Goal: Obtain resource: Download file/media

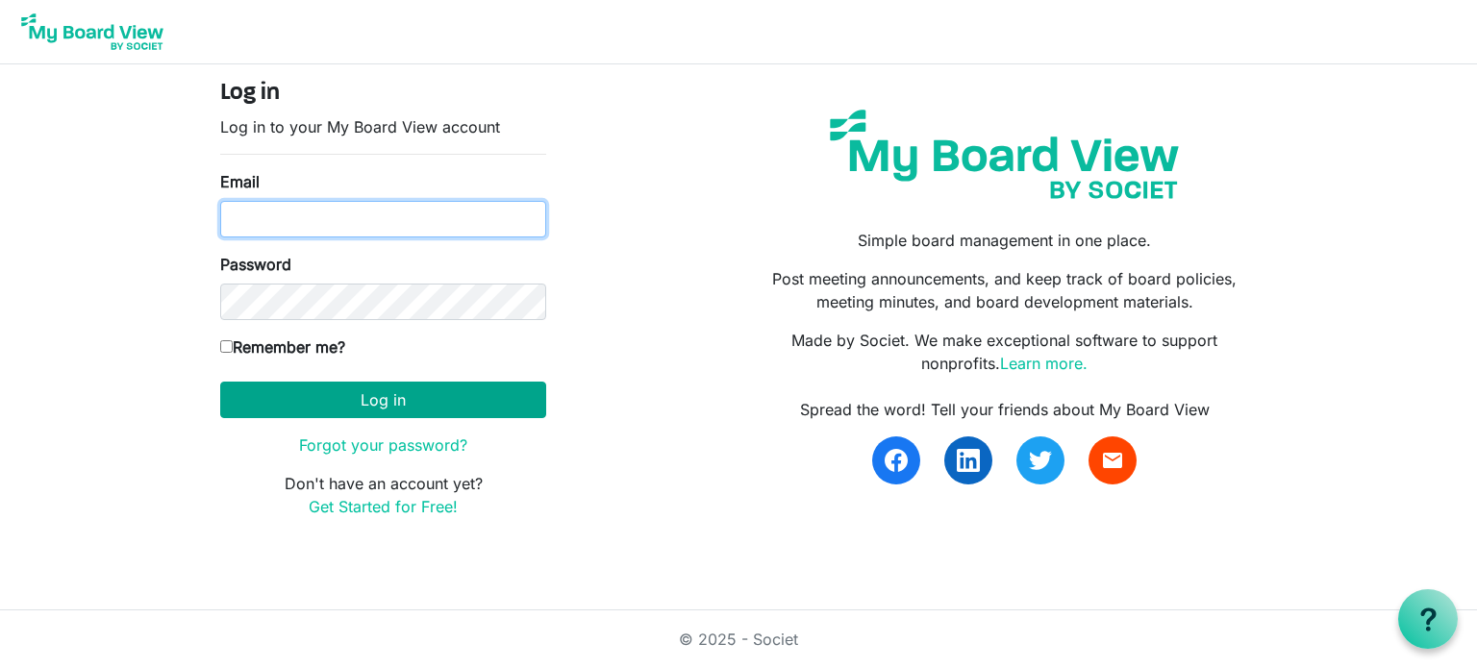
type input "angel@santasanonymous.ca"
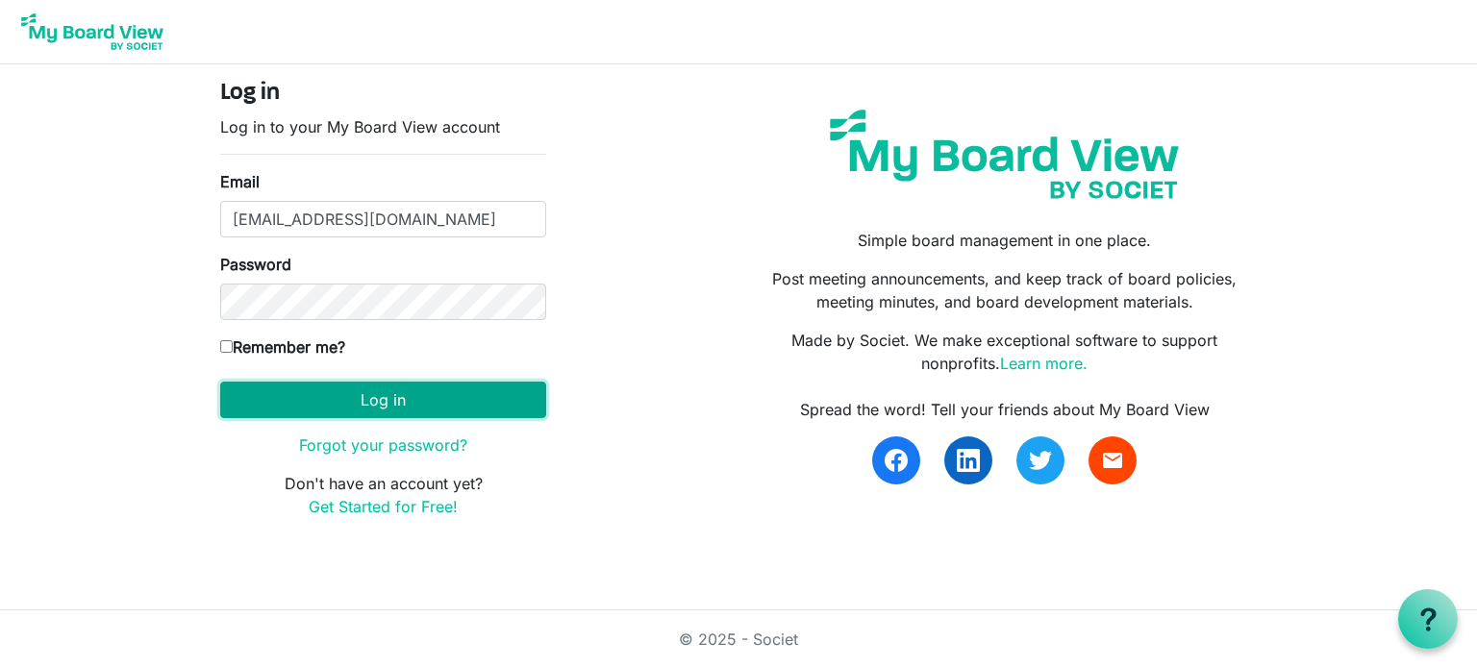
click at [395, 396] on button "Log in" at bounding box center [383, 400] width 326 height 37
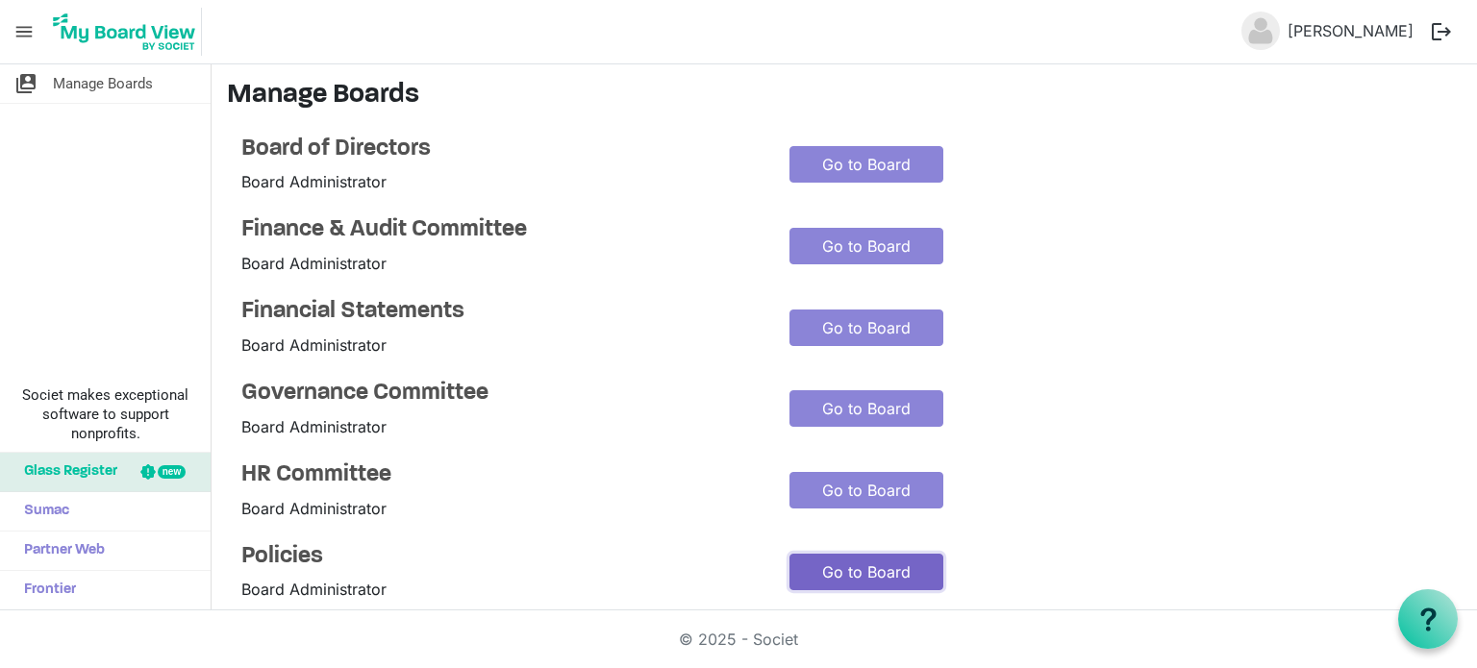
click at [862, 557] on link "Go to Board" at bounding box center [867, 572] width 154 height 37
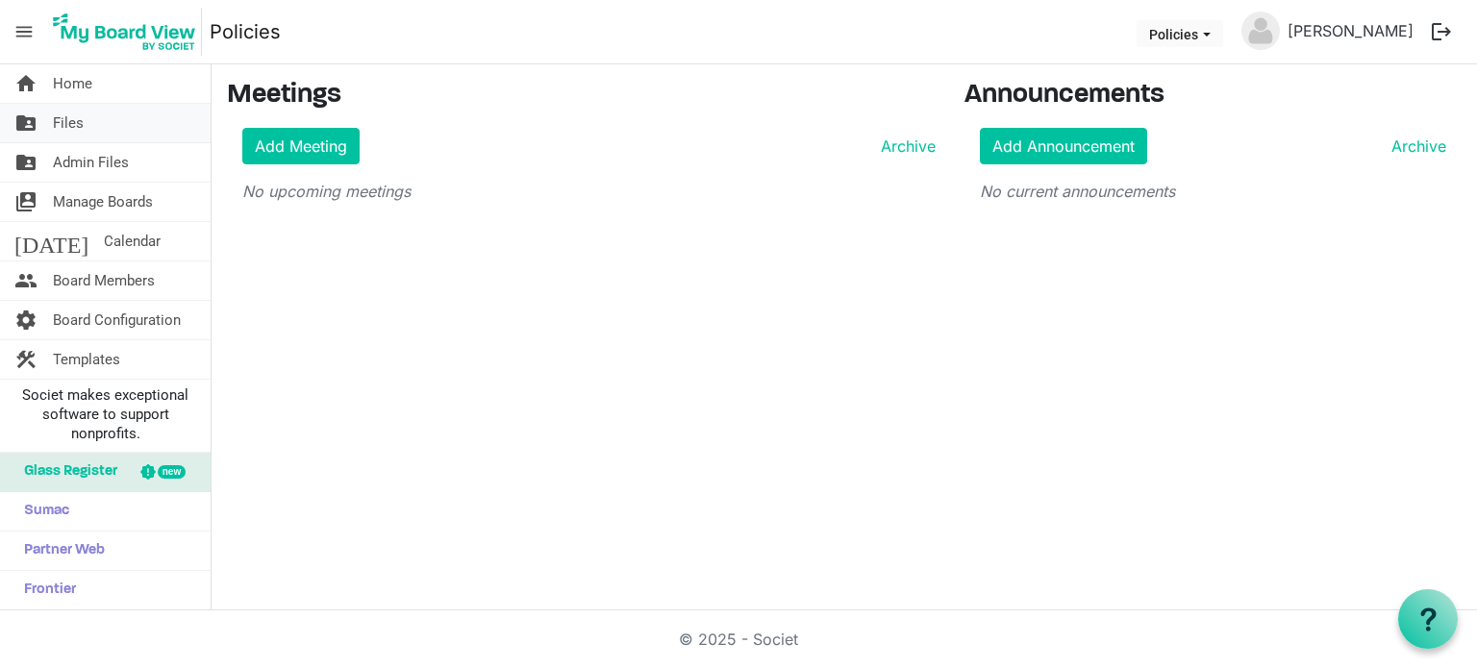
click at [77, 128] on span "Files" at bounding box center [68, 123] width 31 height 38
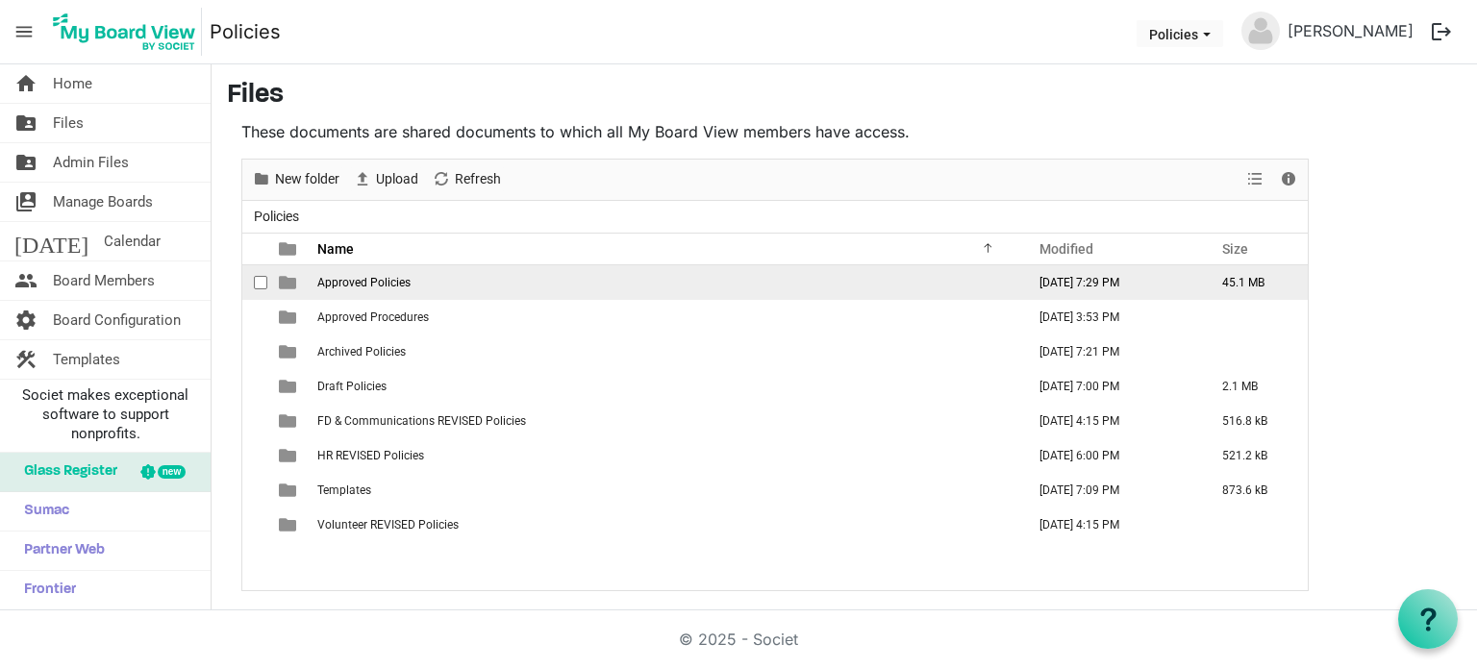
click at [364, 289] on td "Approved Policies" at bounding box center [666, 282] width 708 height 35
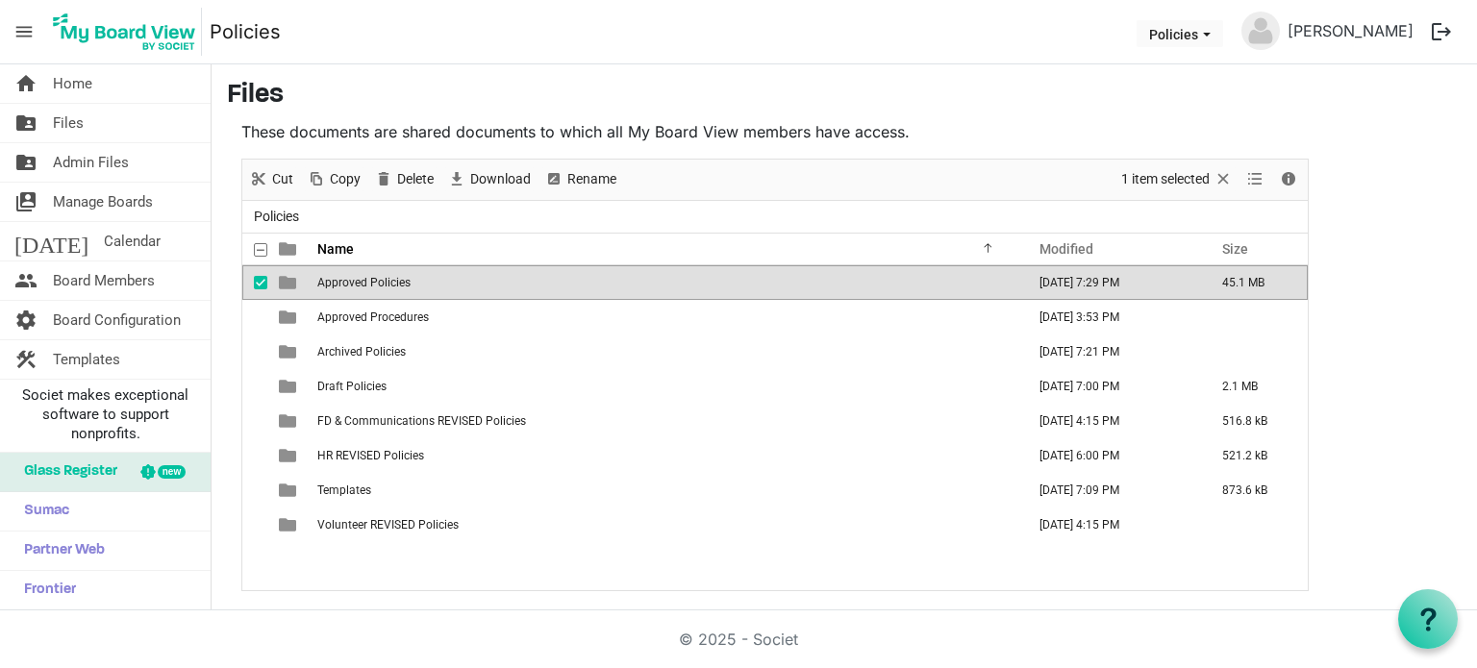
click at [385, 277] on span "Approved Policies" at bounding box center [363, 282] width 93 height 13
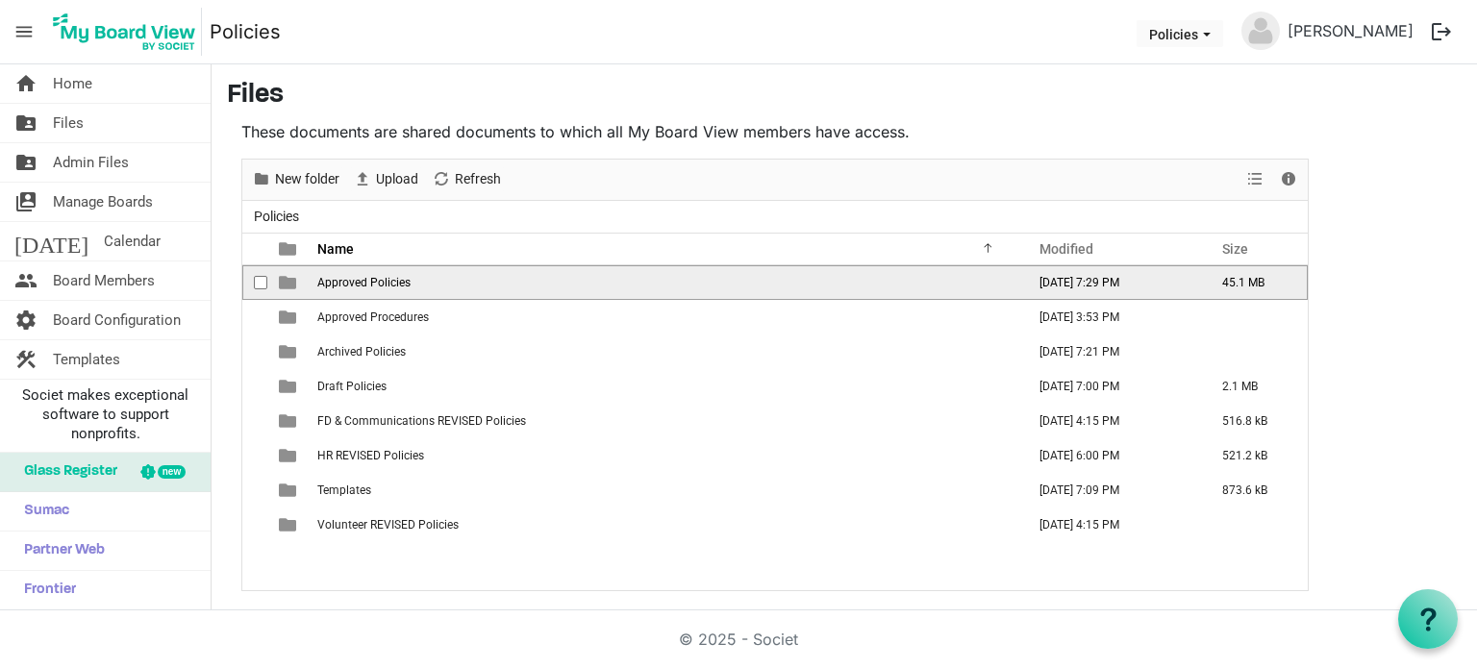
click at [385, 277] on span "Approved Policies" at bounding box center [363, 282] width 93 height 13
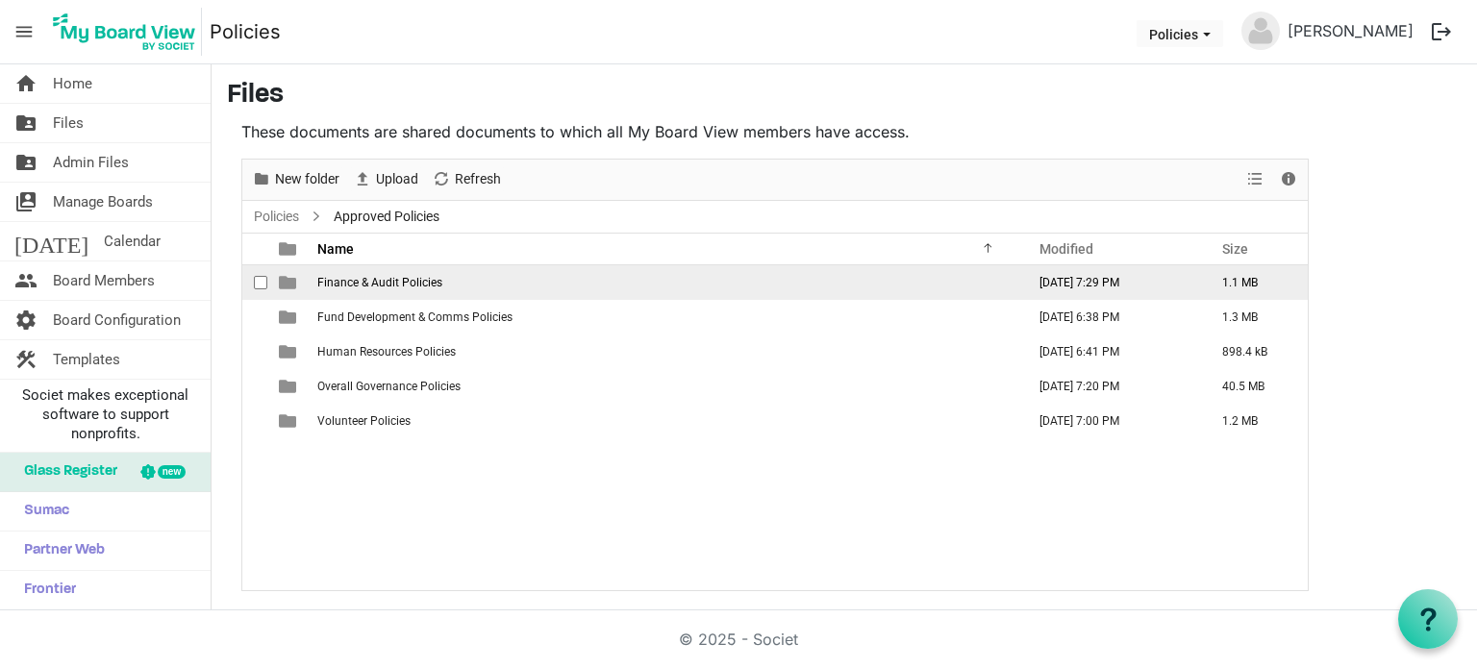
click at [393, 283] on span "Finance & Audit Policies" at bounding box center [379, 282] width 125 height 13
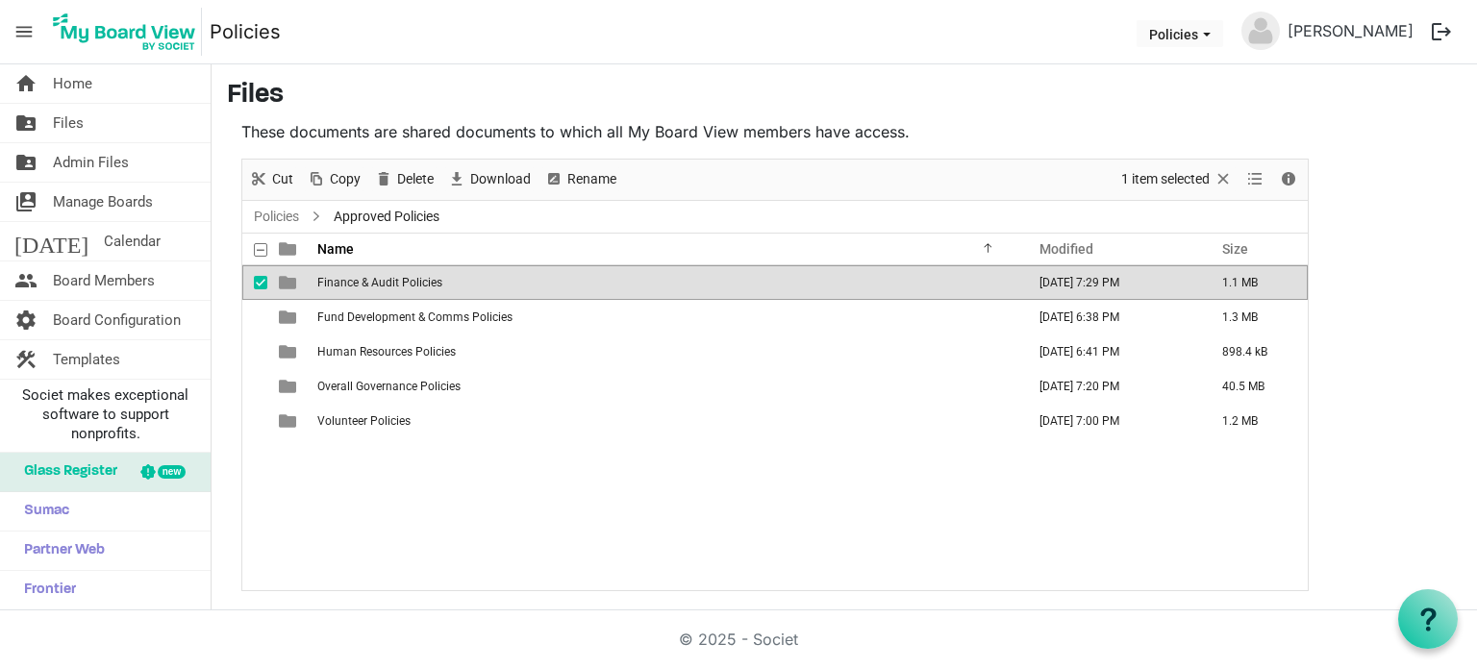
click at [393, 283] on span "Finance & Audit Policies" at bounding box center [379, 282] width 125 height 13
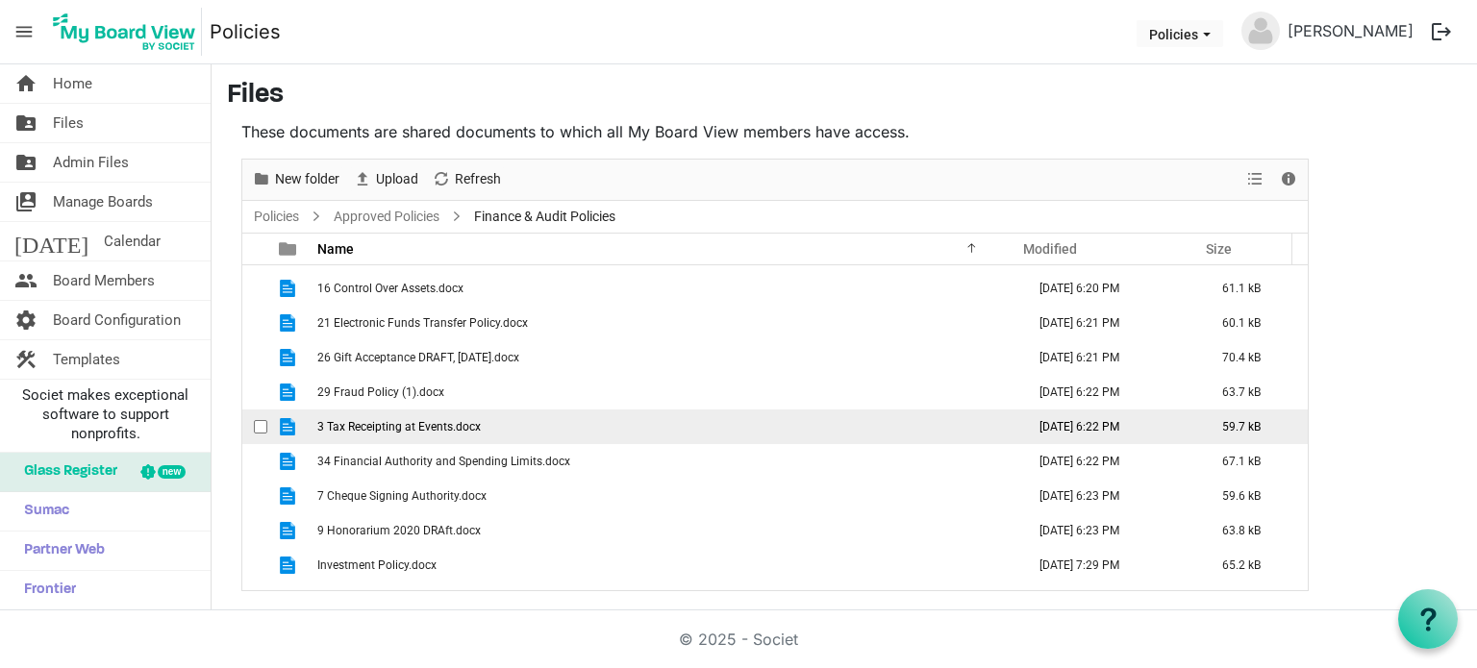
scroll to position [55, 0]
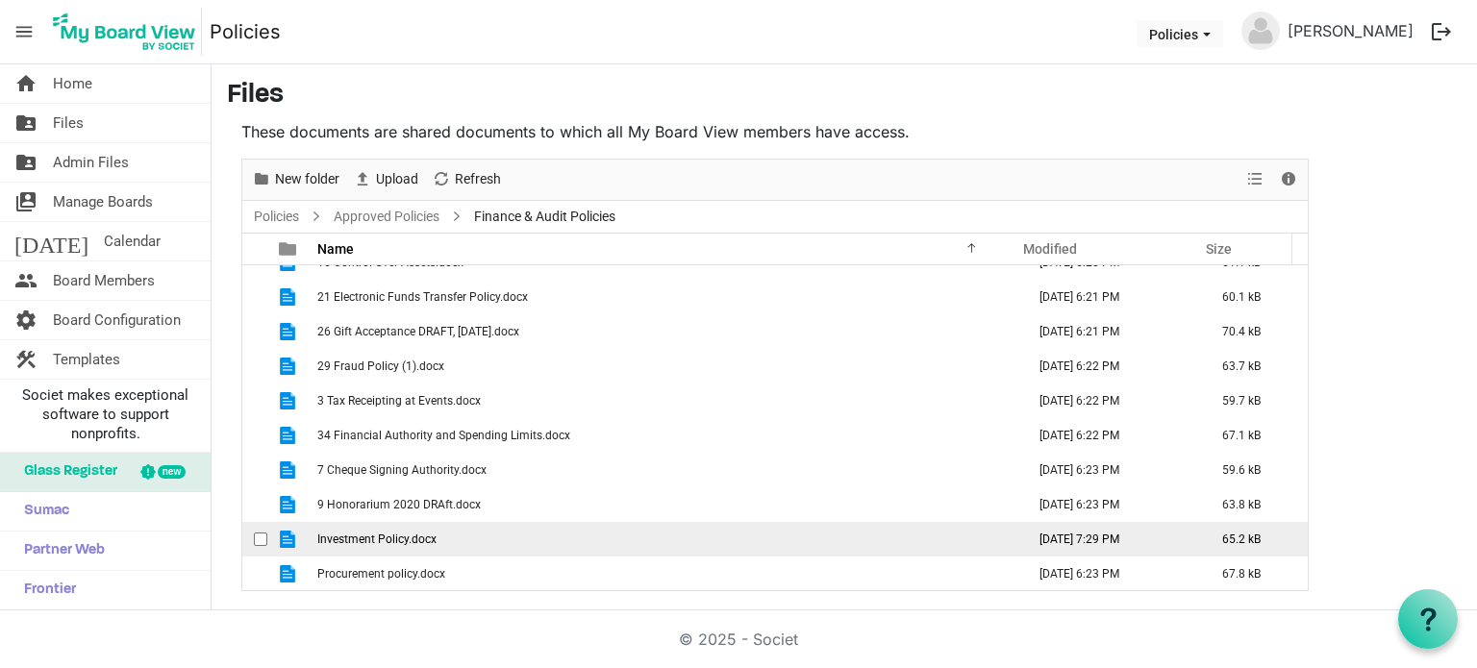
click at [385, 545] on td "Investment Policy.docx" at bounding box center [666, 539] width 708 height 35
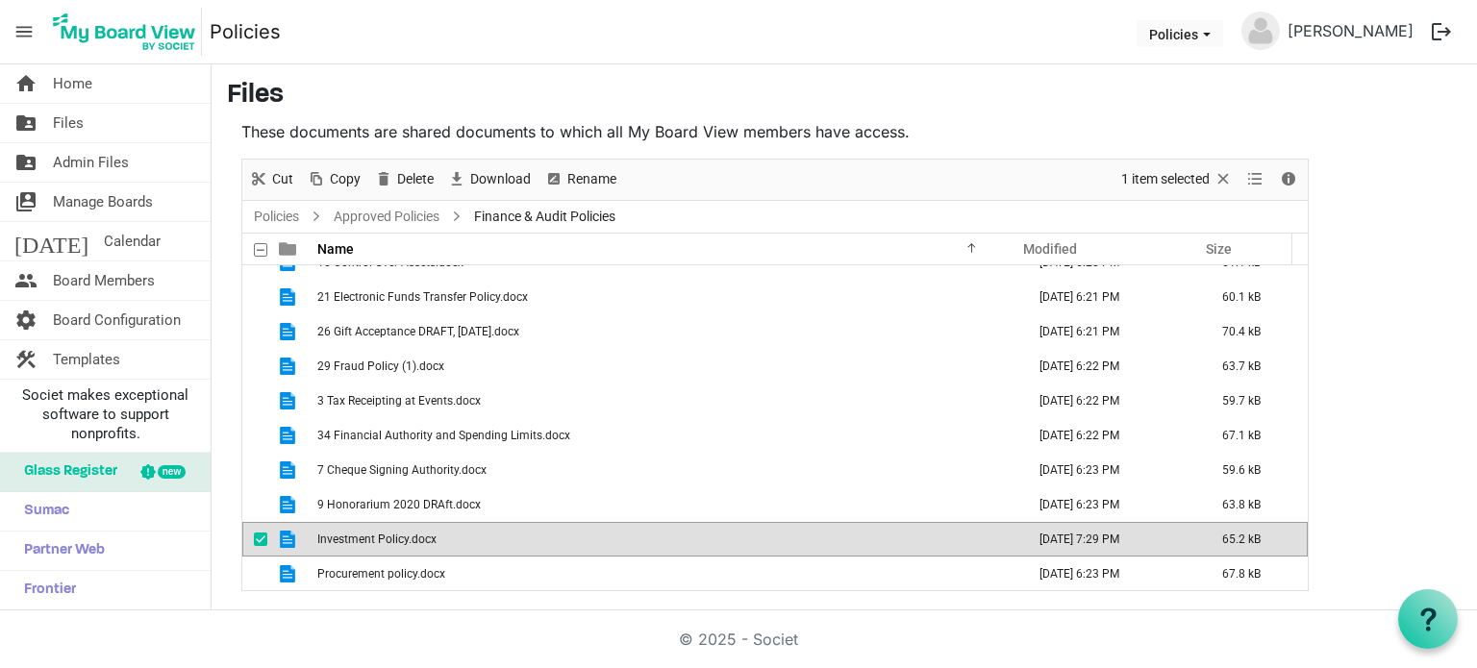
click at [385, 545] on td "Investment Policy.docx" at bounding box center [666, 539] width 708 height 35
